Goal: Find specific page/section: Find specific page/section

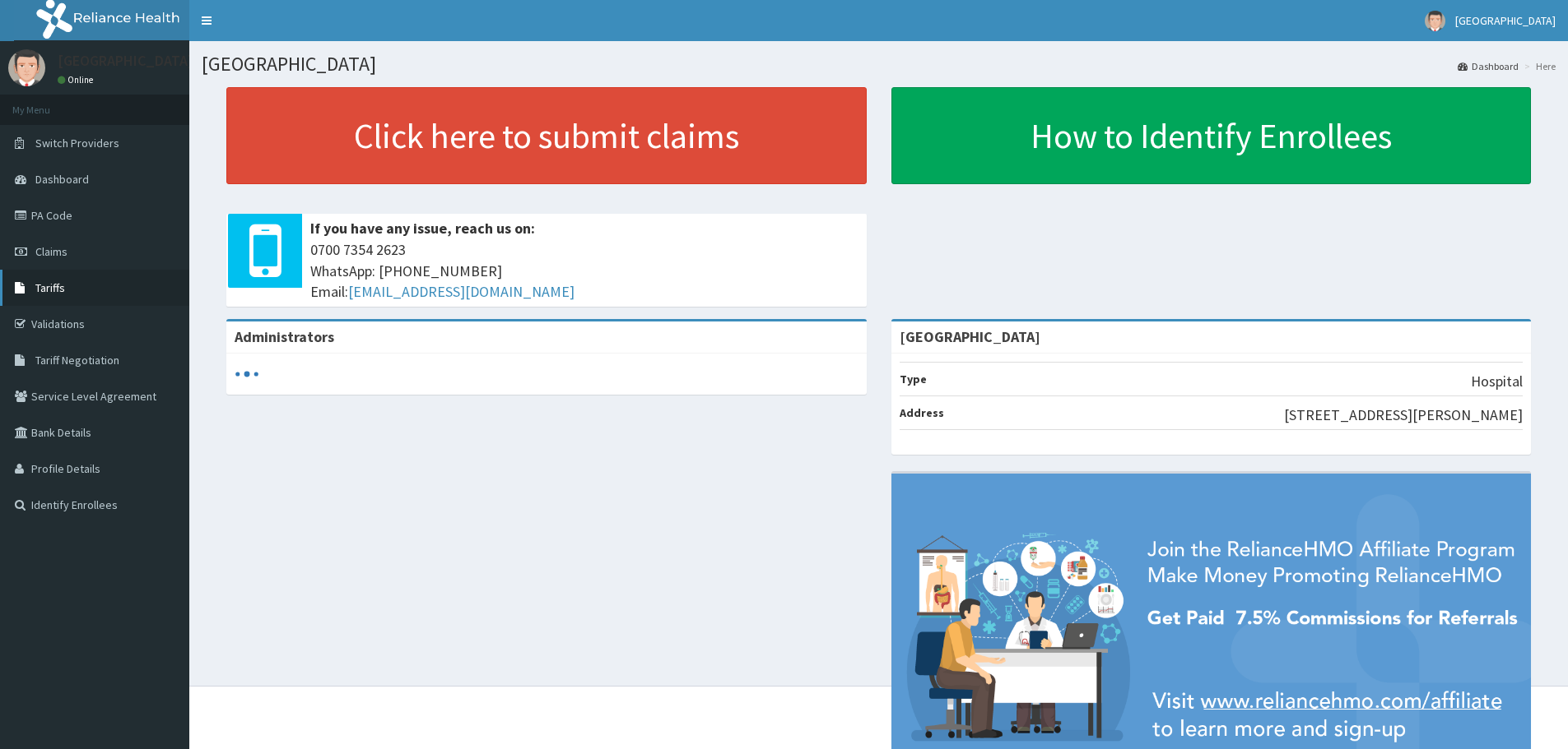
click at [60, 291] on span "Tariffs" at bounding box center [50, 288] width 30 height 15
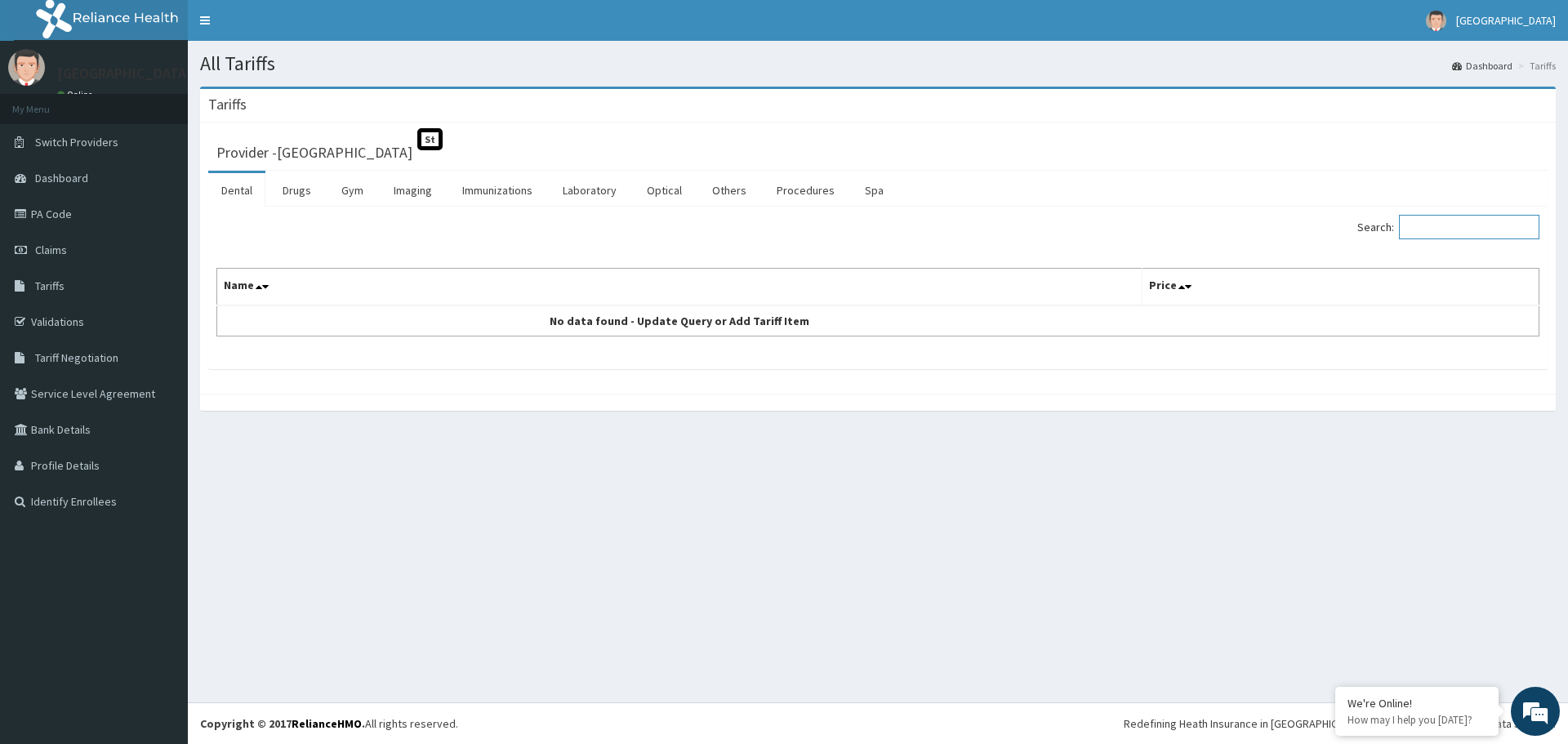
click at [1463, 222] on input "Search:" at bounding box center [1469, 227] width 141 height 24
type input "art"
click at [294, 178] on link "Drugs" at bounding box center [296, 189] width 55 height 34
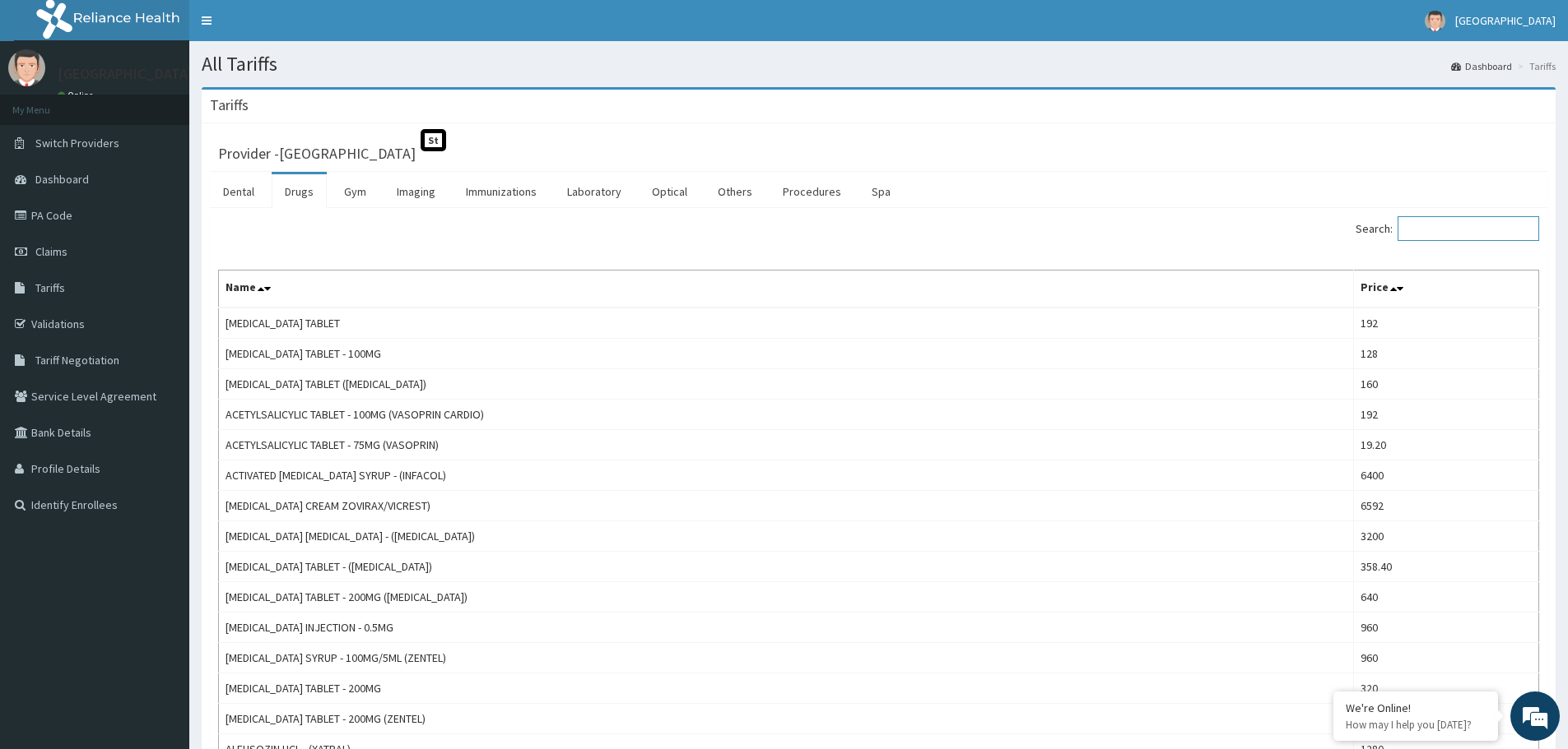
click at [1459, 223] on input "Search:" at bounding box center [1468, 228] width 142 height 24
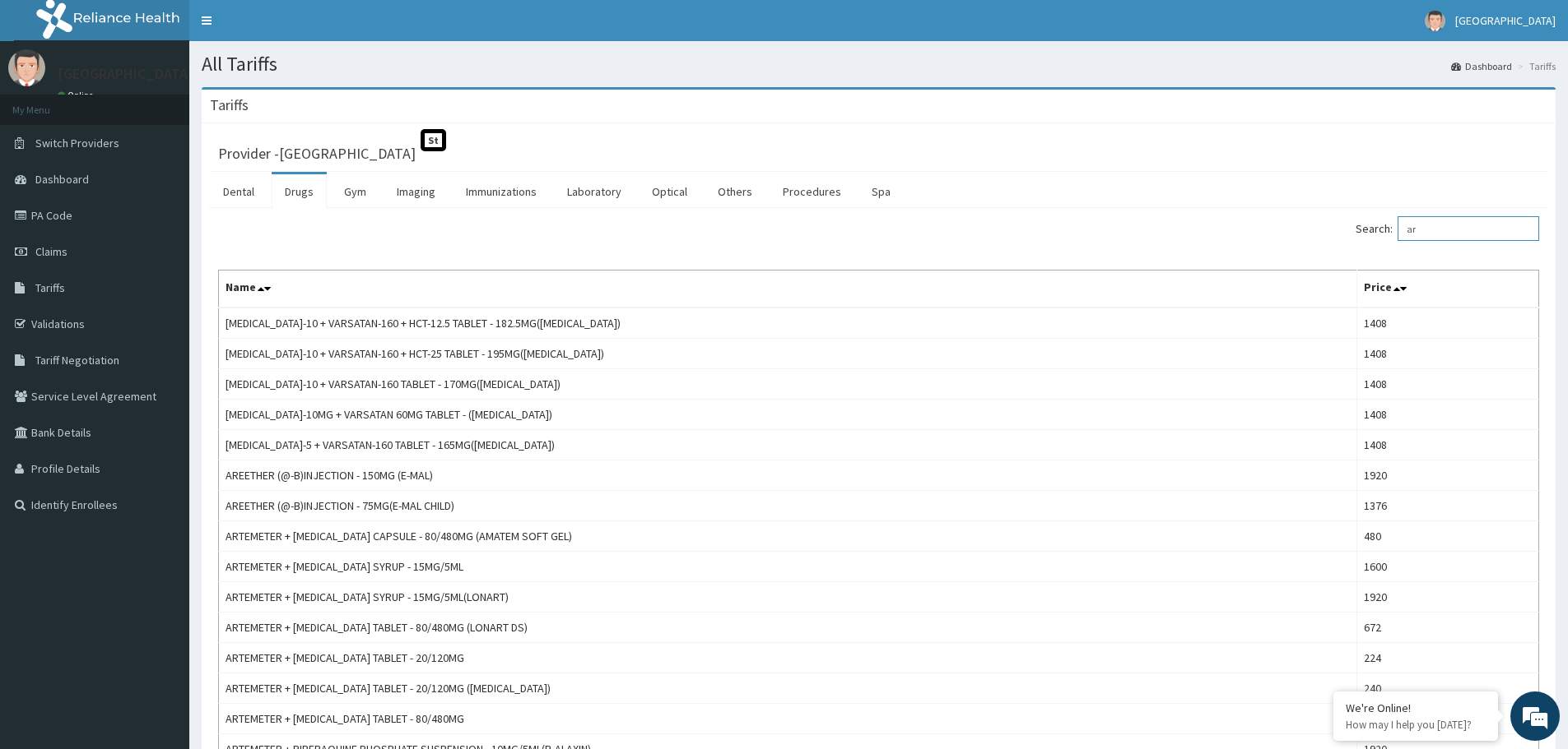
type input "a"
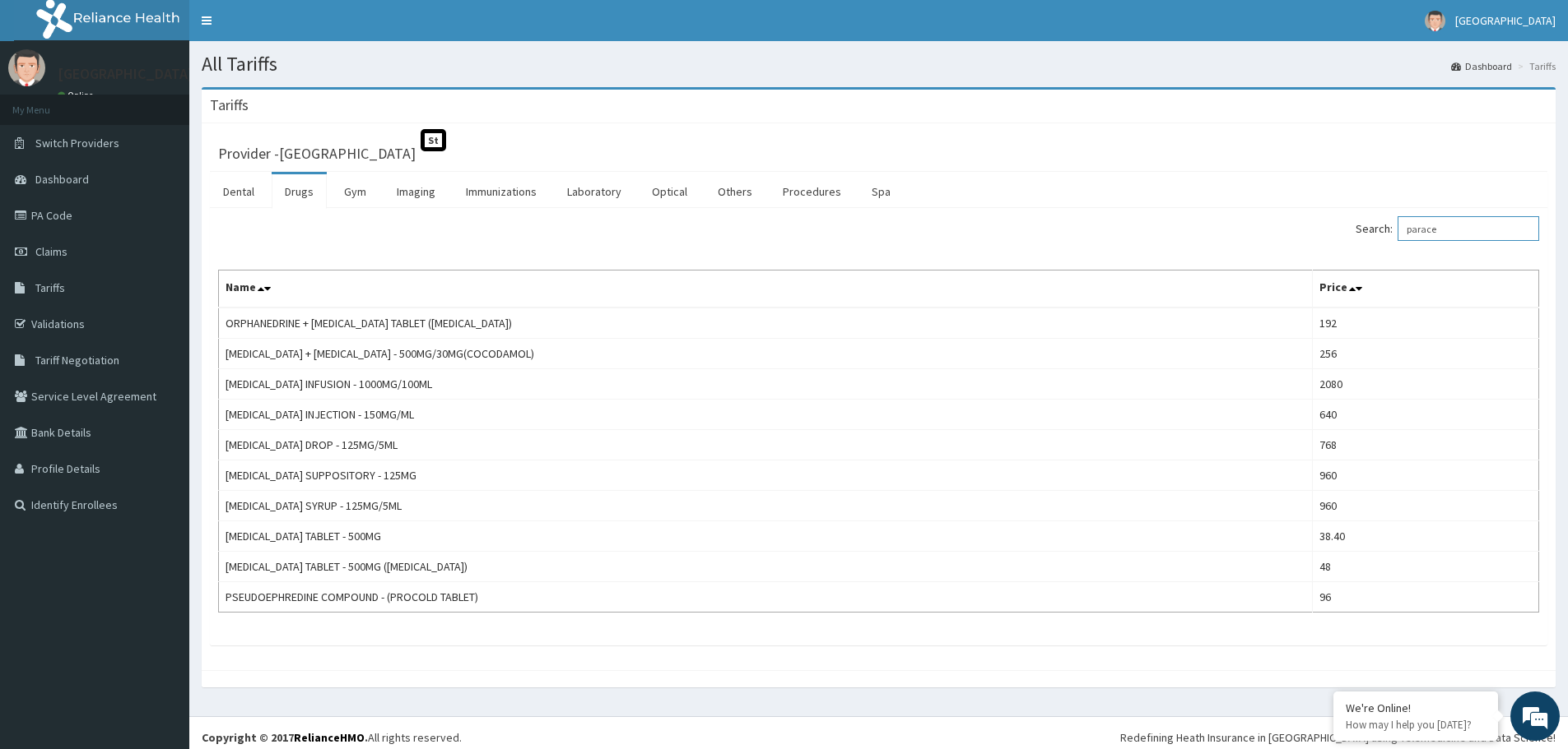
type input "parace"
